Goal: Transaction & Acquisition: Purchase product/service

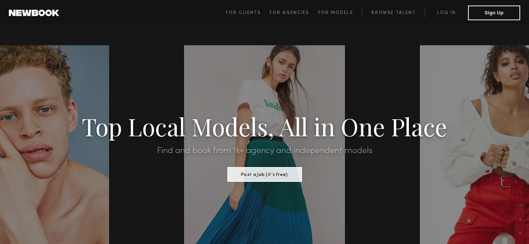
click at [241, 18] on span "For Clients For Agencies For Models Browse Talent Log in Sign Up" at bounding box center [373, 13] width 294 height 15
click at [241, 15] on link "For Clients" at bounding box center [248, 12] width 44 height 9
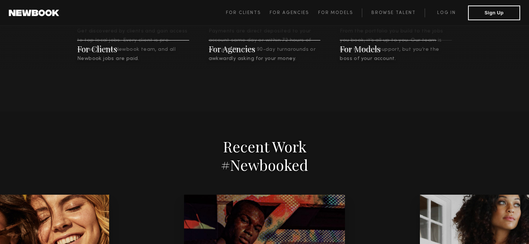
scroll to position [1393, 0]
click at [104, 46] on span "For Clients" at bounding box center [97, 48] width 40 height 11
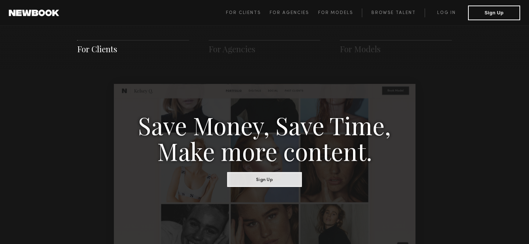
scroll to position [367, 0]
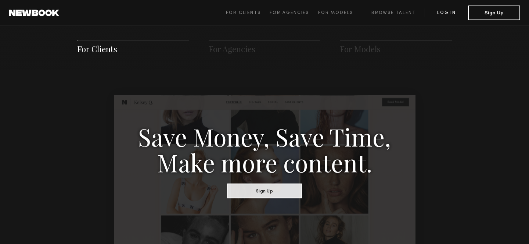
click at [433, 10] on link "Log in" at bounding box center [446, 12] width 43 height 9
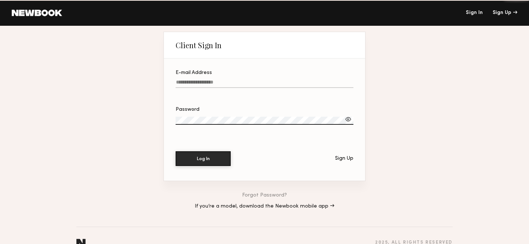
type input "**********"
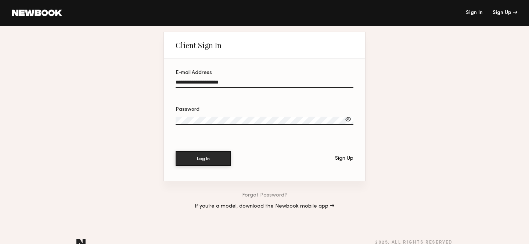
click at [227, 83] on input "**********" at bounding box center [265, 83] width 178 height 8
click at [192, 154] on button "Log In" at bounding box center [203, 158] width 55 height 15
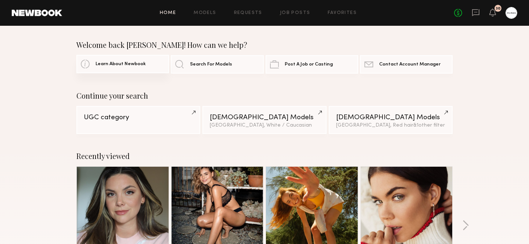
click at [133, 66] on span "Learn About Newbook" at bounding box center [121, 64] width 50 height 5
click at [219, 66] on span "Search For Models" at bounding box center [211, 64] width 42 height 5
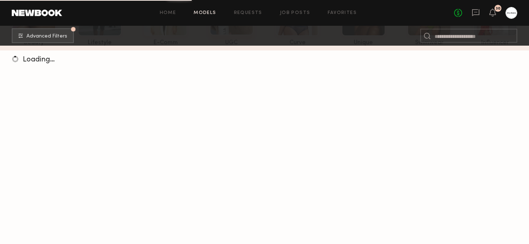
scroll to position [95, 0]
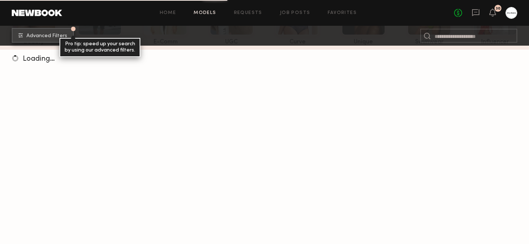
click at [42, 33] on span "Advanced Filters" at bounding box center [46, 35] width 41 height 5
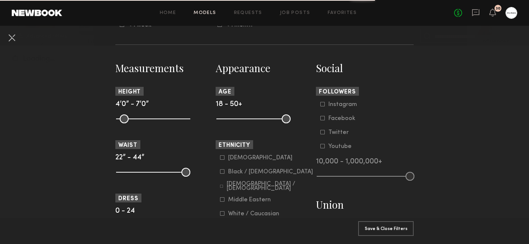
scroll to position [324, 0]
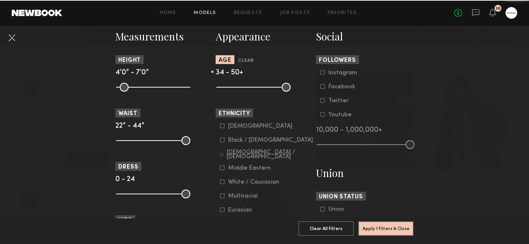
drag, startPoint x: 216, startPoint y: 86, endPoint x: 252, endPoint y: 93, distance: 36.7
type input "**"
click at [252, 91] on input "range" at bounding box center [253, 87] width 74 height 9
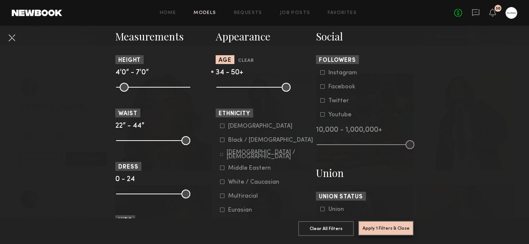
click at [382, 226] on button "Apply 1 Filters & Close" at bounding box center [385, 227] width 55 height 15
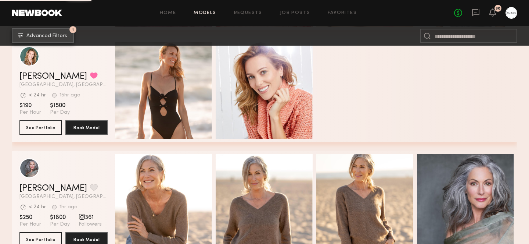
scroll to position [3967, 0]
